Goal: Information Seeking & Learning: Check status

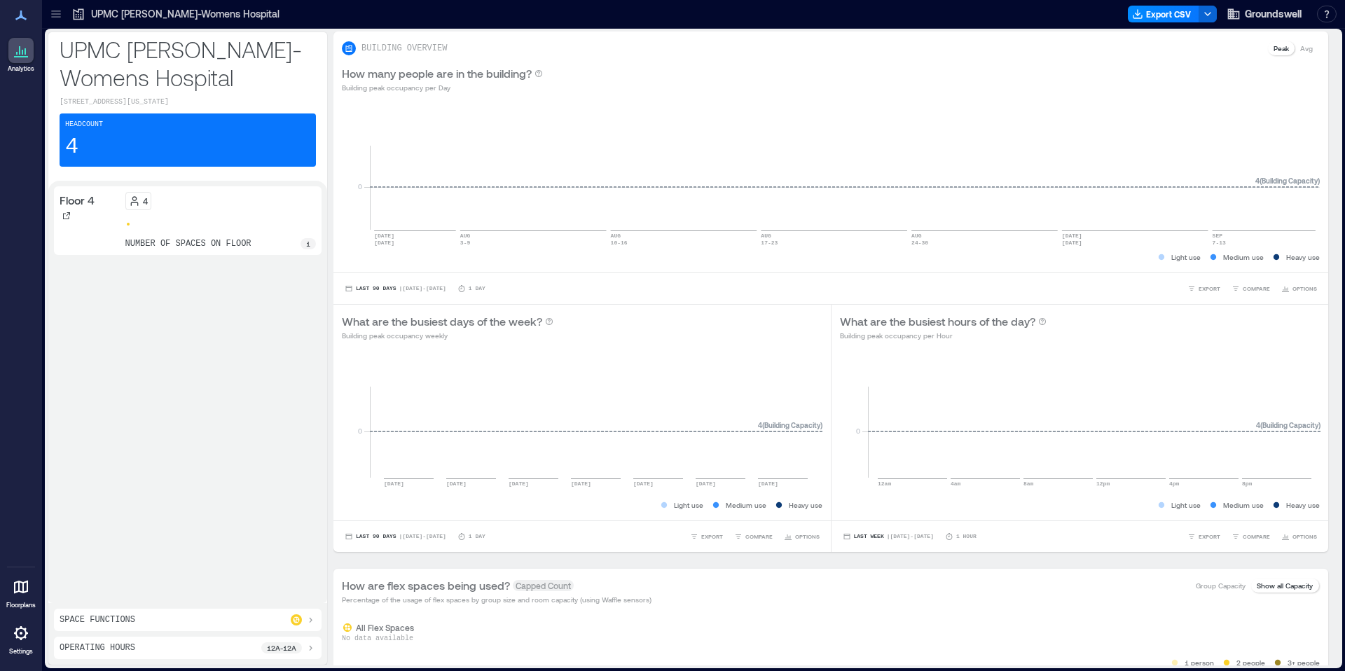
click at [174, 227] on div at bounding box center [220, 224] width 191 height 6
click at [1305, 48] on p "Avg" at bounding box center [1306, 48] width 13 height 11
click at [1284, 48] on p "Peak" at bounding box center [1281, 48] width 15 height 11
click at [24, 57] on icon at bounding box center [21, 56] width 14 height 1
click at [226, 248] on div "4 number of spaces on floor 1" at bounding box center [220, 220] width 191 height 57
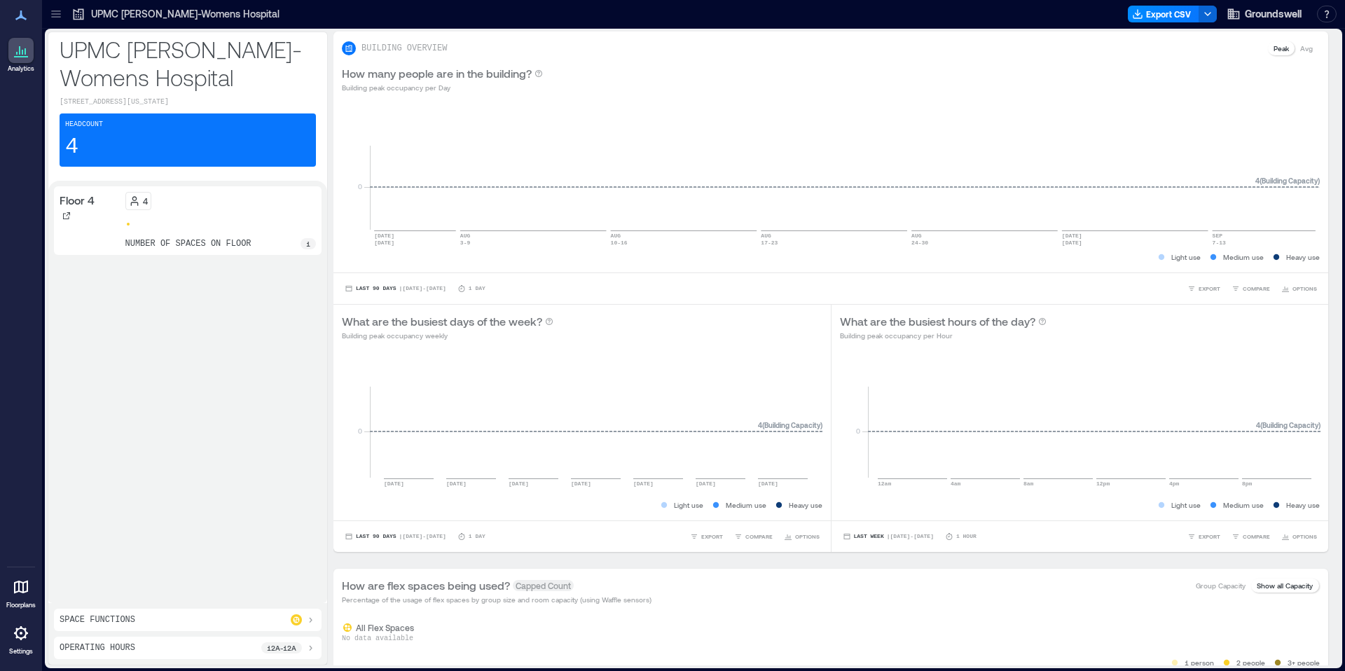
click at [151, 124] on div "Headcount 4" at bounding box center [188, 140] width 256 height 53
click at [102, 99] on p "[STREET_ADDRESS][US_STATE]" at bounding box center [188, 102] width 256 height 11
